Goal: Find contact information: Find contact information

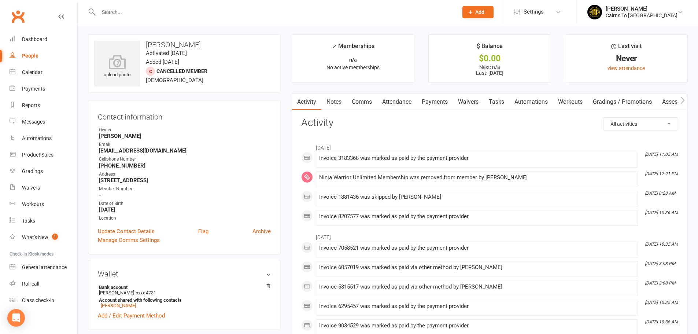
click at [33, 55] on div "People" at bounding box center [30, 56] width 16 height 6
select select "100"
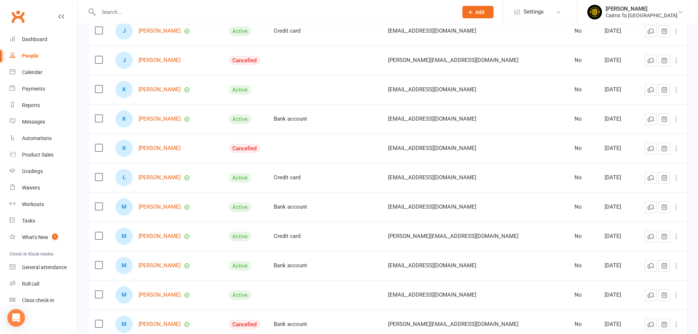
scroll to position [879, 0]
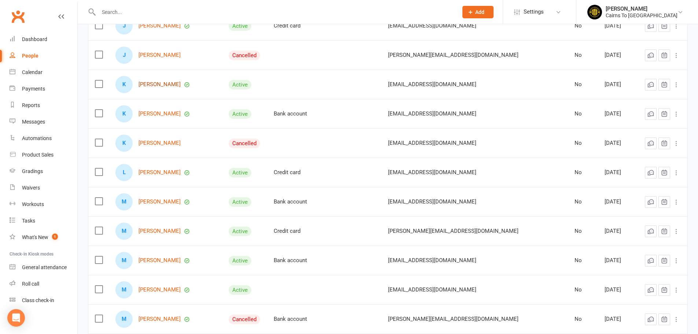
click at [159, 86] on link "[PERSON_NAME]" at bounding box center [159, 84] width 42 height 6
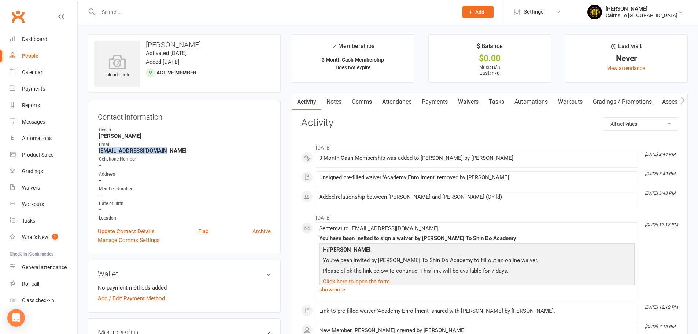
drag, startPoint x: 162, startPoint y: 153, endPoint x: 99, endPoint y: 149, distance: 63.9
click at [99, 149] on li "Email [EMAIL_ADDRESS][DOMAIN_NAME]" at bounding box center [184, 147] width 173 height 13
copy strong "[EMAIL_ADDRESS][DOMAIN_NAME]"
